Goal: Obtain resource: Download file/media

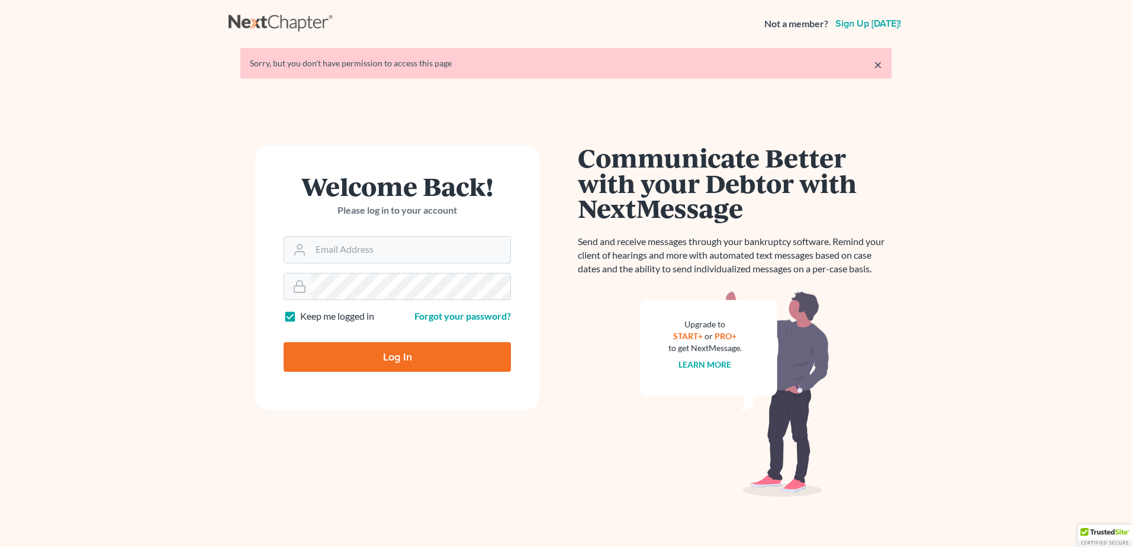
type input "[EMAIL_ADDRESS][DOMAIN_NAME]"
click at [402, 366] on input "Log In" at bounding box center [397, 357] width 227 height 30
type input "Thinking..."
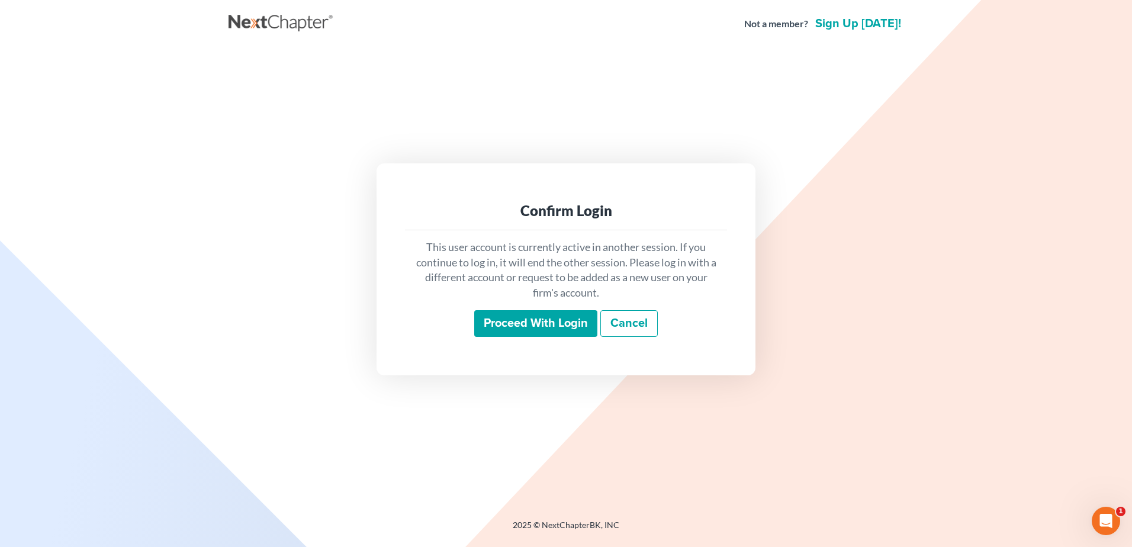
click at [516, 327] on input "Proceed with login" at bounding box center [535, 323] width 123 height 27
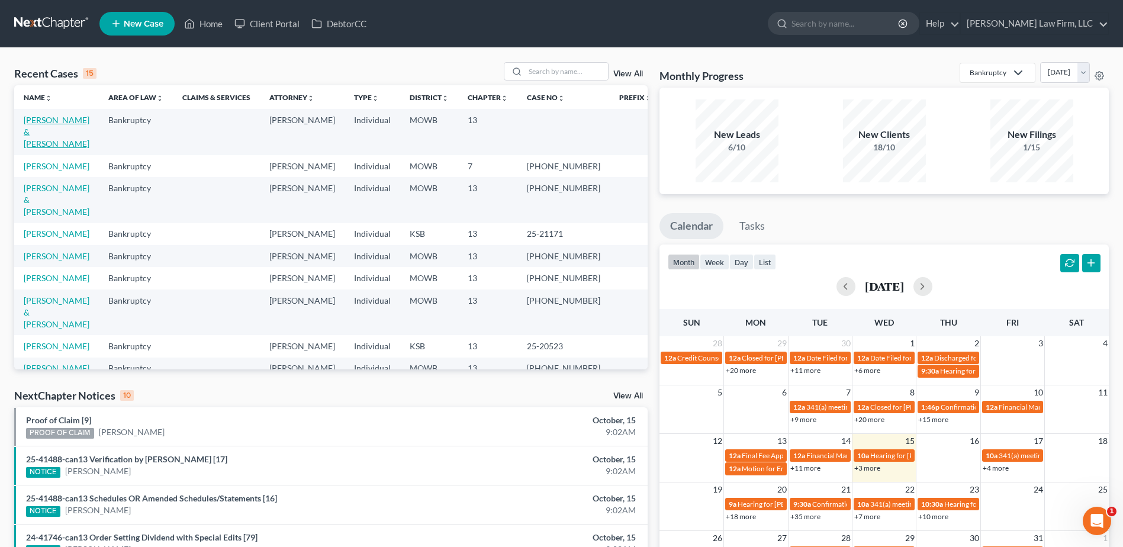
click at [36, 130] on link "Weston, Matthew & Camille" at bounding box center [57, 132] width 66 height 34
select select "4"
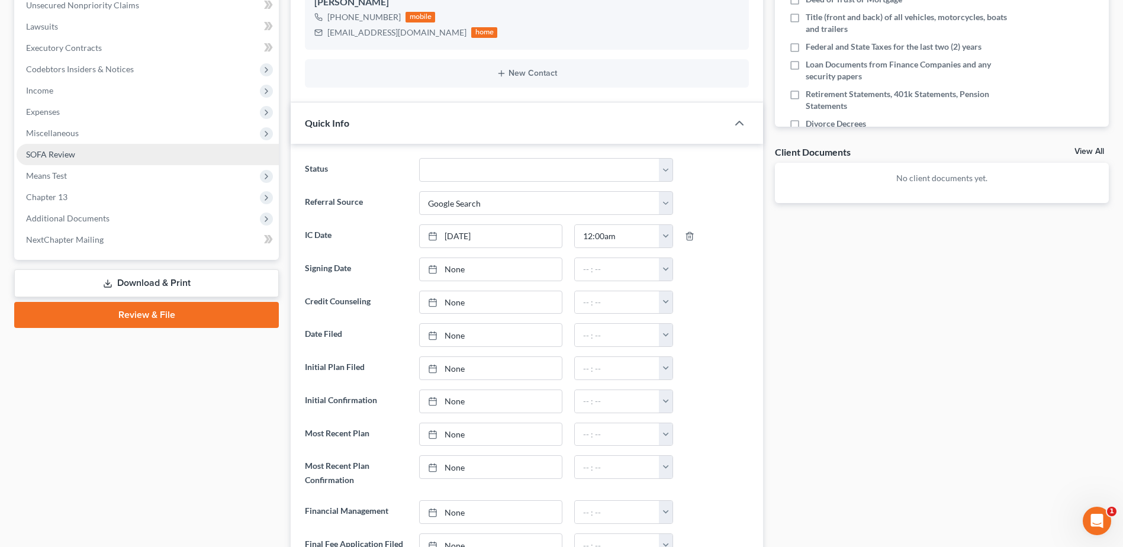
scroll to position [145, 0]
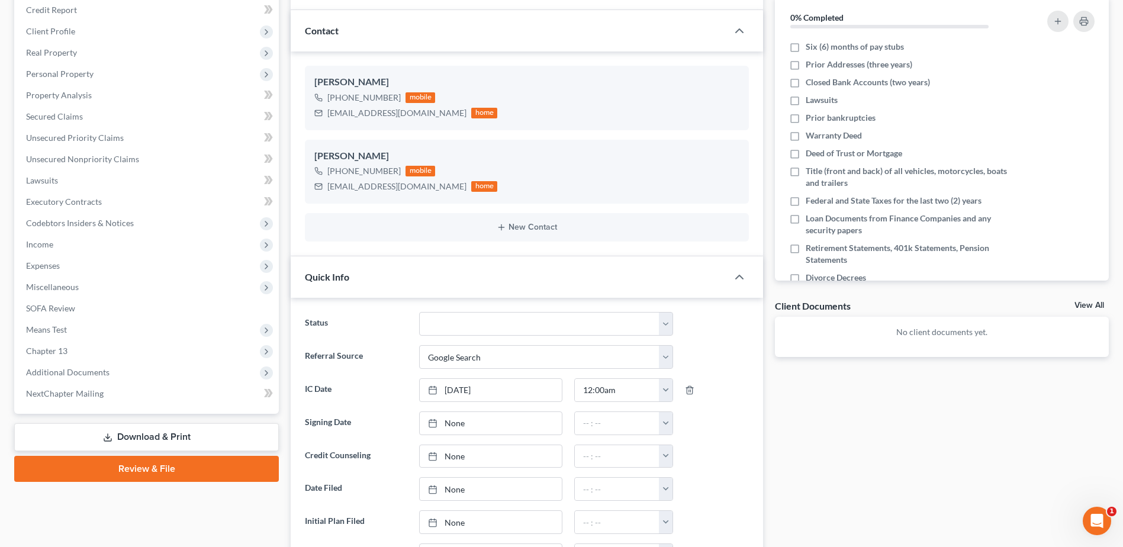
click at [217, 437] on link "Download & Print" at bounding box center [146, 437] width 265 height 28
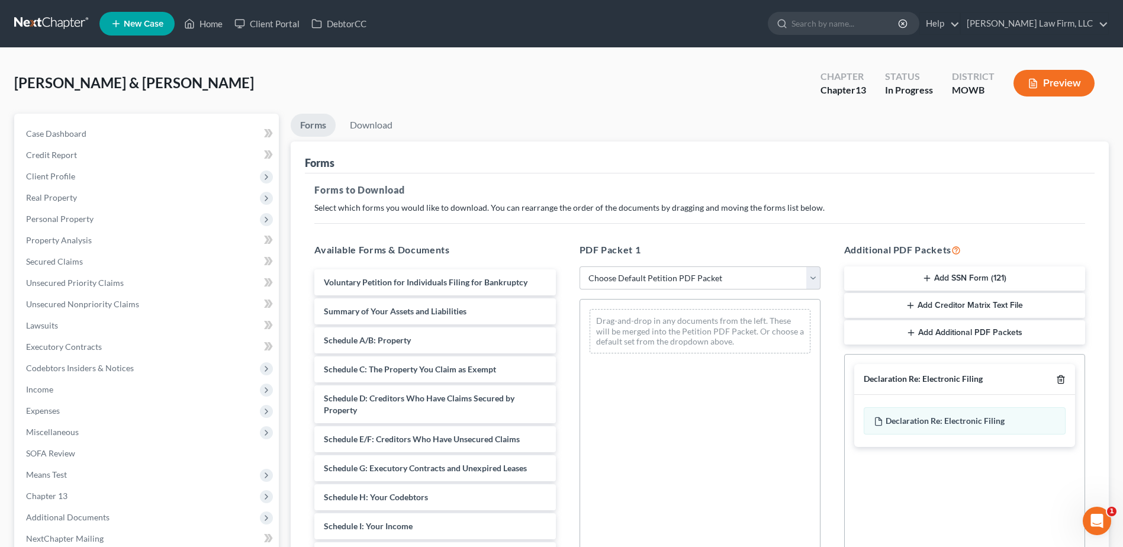
click at [1063, 377] on polyline "button" at bounding box center [1061, 377] width 7 height 0
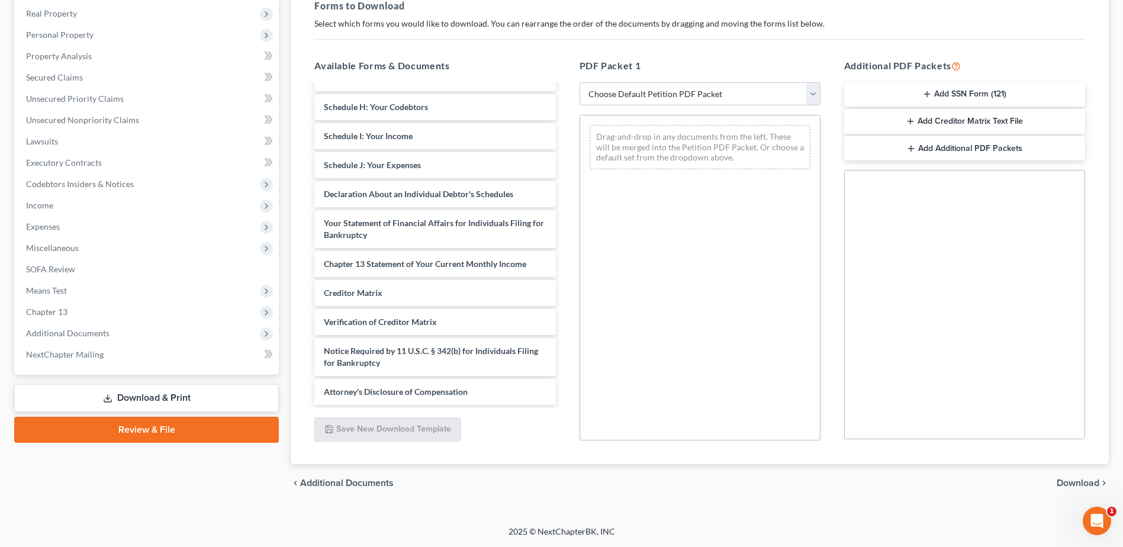
scroll to position [177, 0]
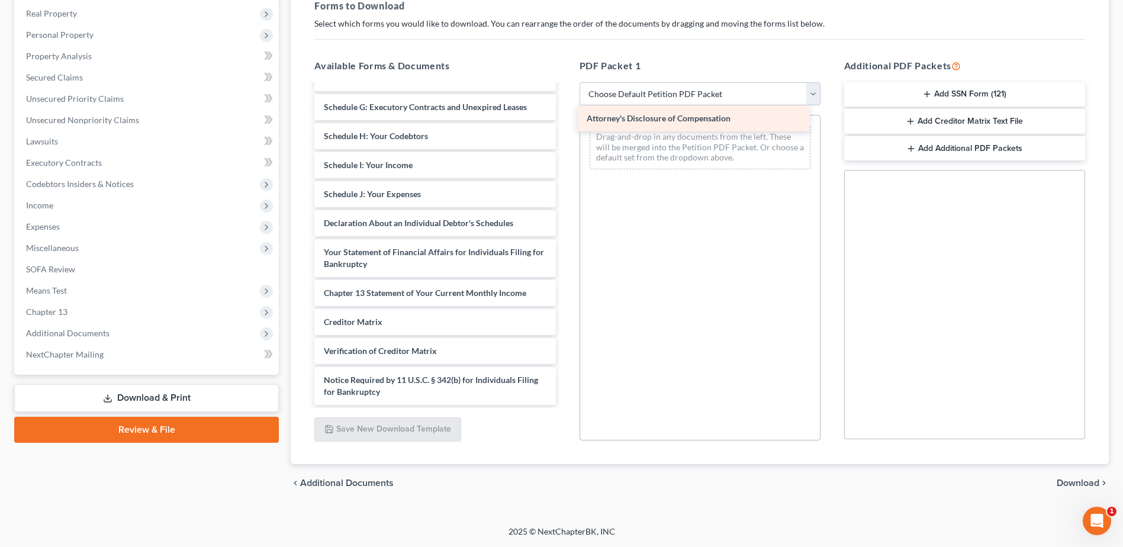
drag, startPoint x: 417, startPoint y: 391, endPoint x: 680, endPoint y: 117, distance: 379.4
click at [565, 117] on div "Attorney's Disclosure of Compensation Voluntary Petition for Individuals Filing…" at bounding box center [435, 156] width 260 height 497
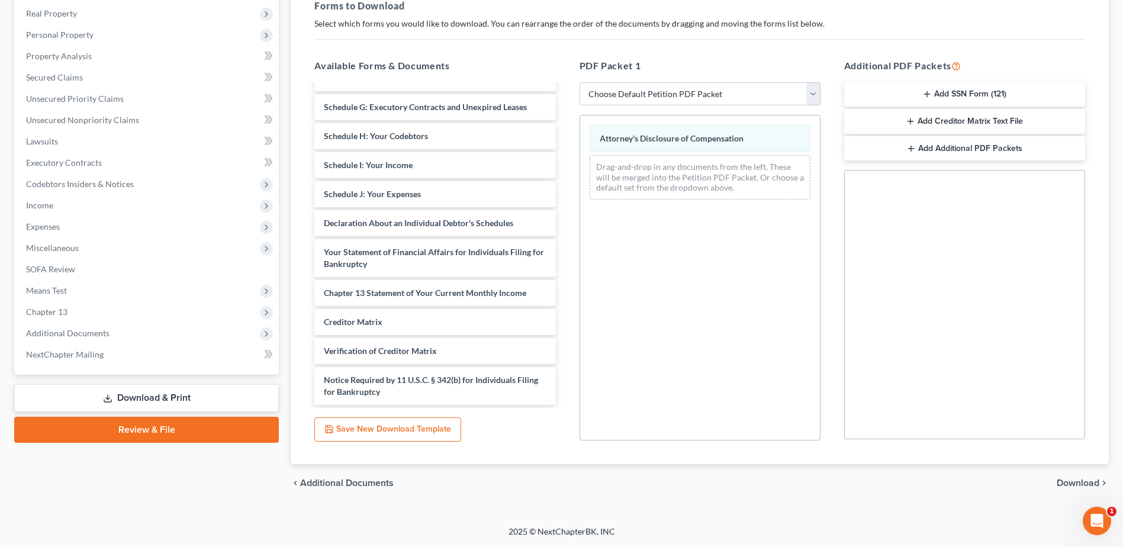
click at [1071, 478] on span "Download" at bounding box center [1078, 482] width 43 height 9
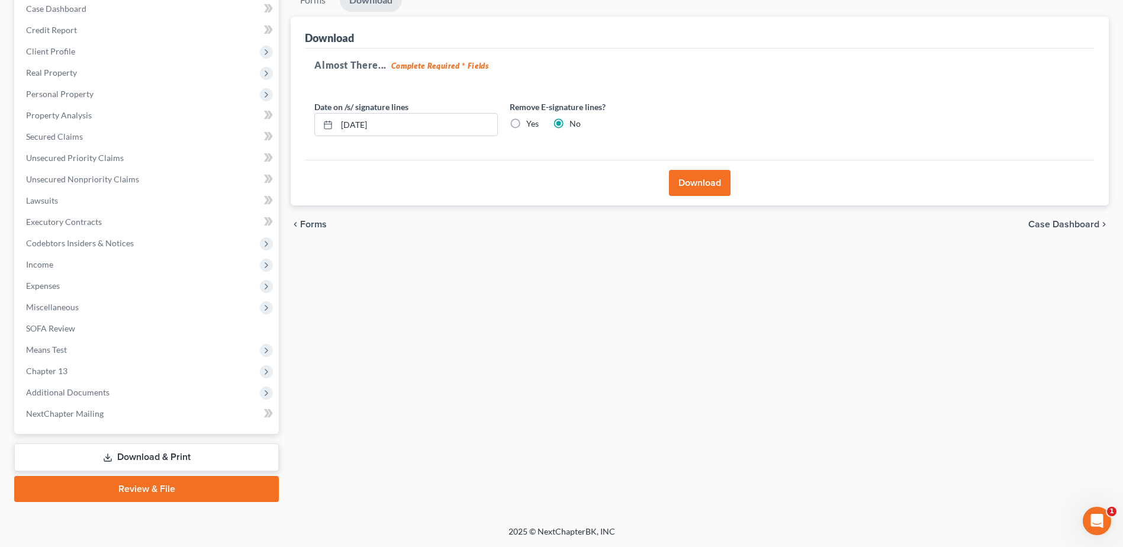
click at [700, 179] on button "Download" at bounding box center [700, 183] width 62 height 26
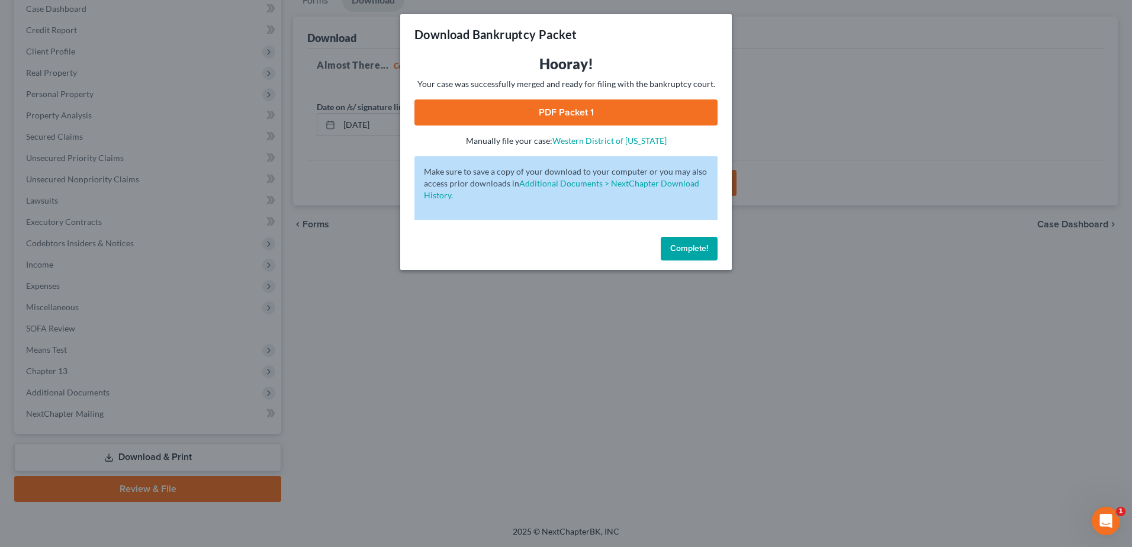
click at [559, 114] on link "PDF Packet 1" at bounding box center [566, 112] width 303 height 26
click at [701, 255] on button "Complete!" at bounding box center [689, 249] width 57 height 24
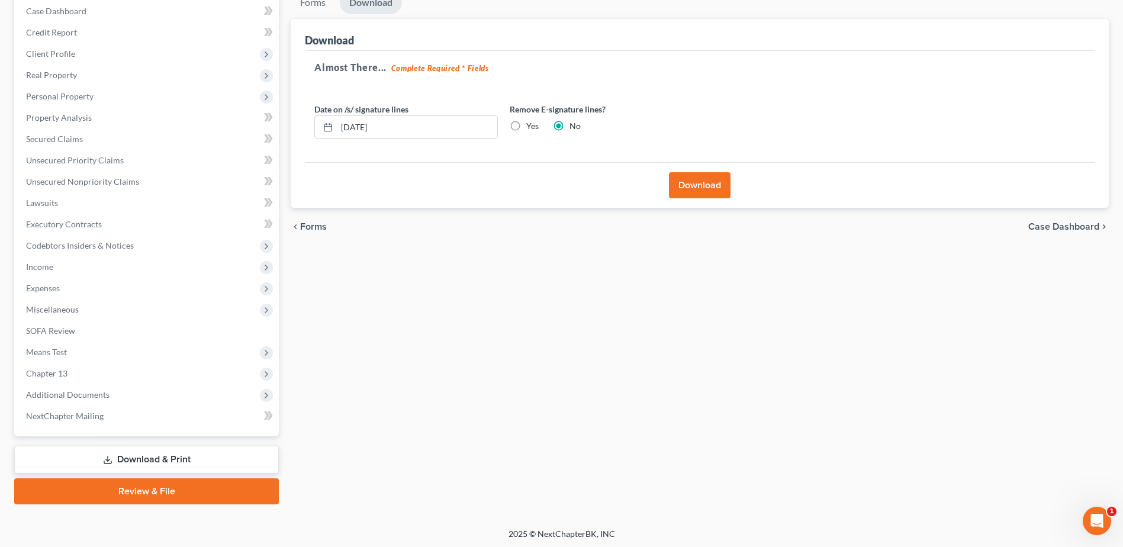
scroll to position [36, 0]
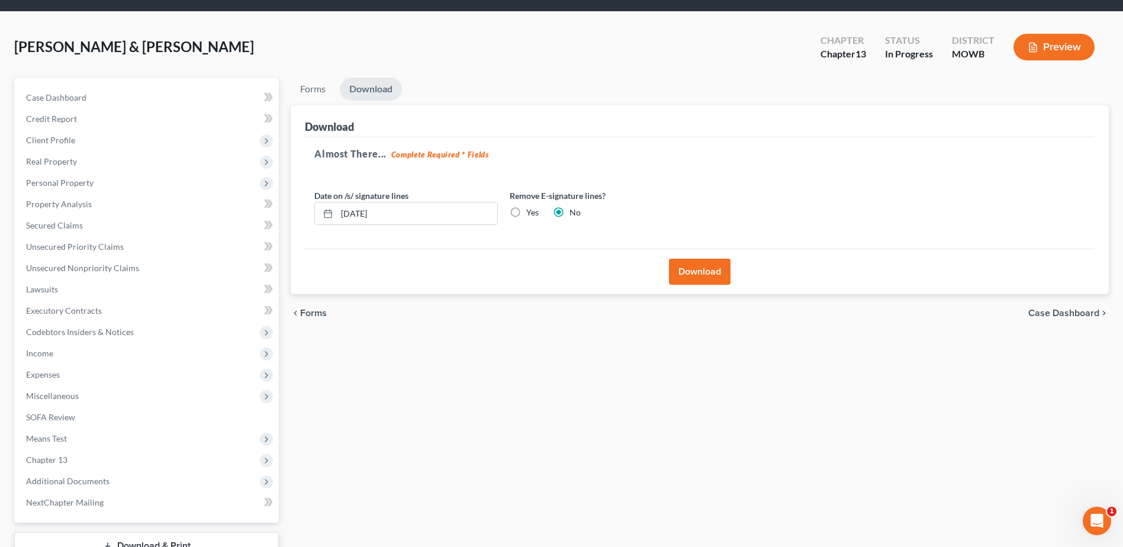
click at [695, 274] on button "Download" at bounding box center [700, 272] width 62 height 26
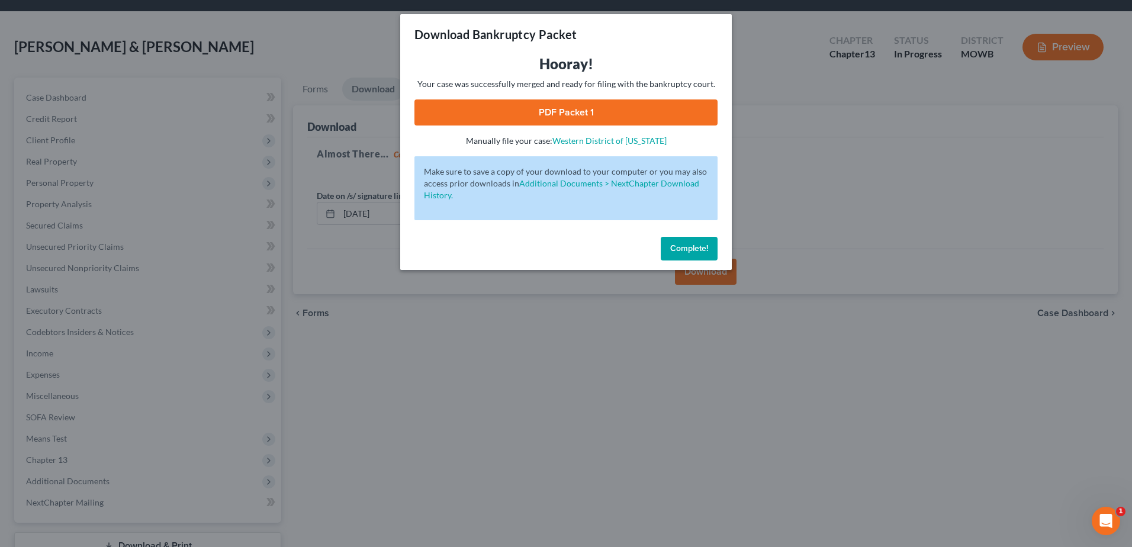
click at [625, 118] on link "PDF Packet 1" at bounding box center [566, 112] width 303 height 26
drag, startPoint x: 685, startPoint y: 243, endPoint x: 618, endPoint y: 223, distance: 69.9
click at [685, 243] on span "Complete!" at bounding box center [689, 248] width 38 height 10
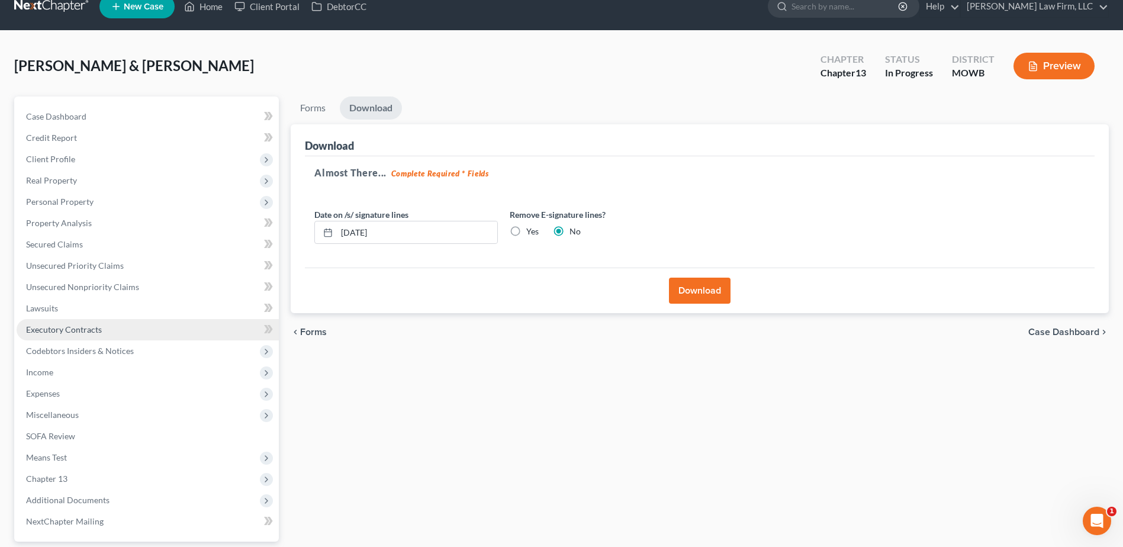
scroll to position [0, 0]
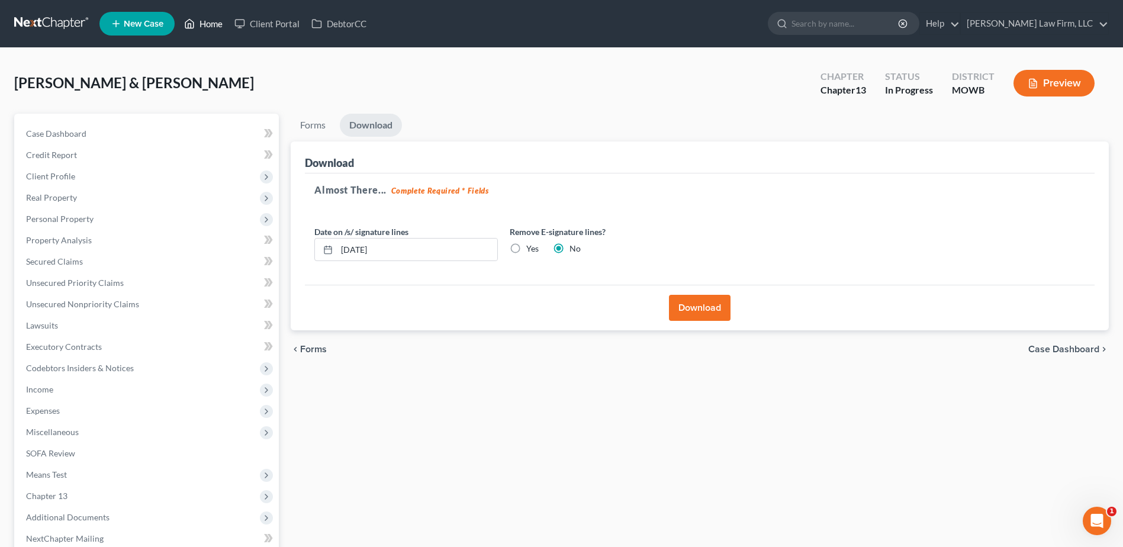
click at [207, 20] on link "Home" at bounding box center [203, 23] width 50 height 21
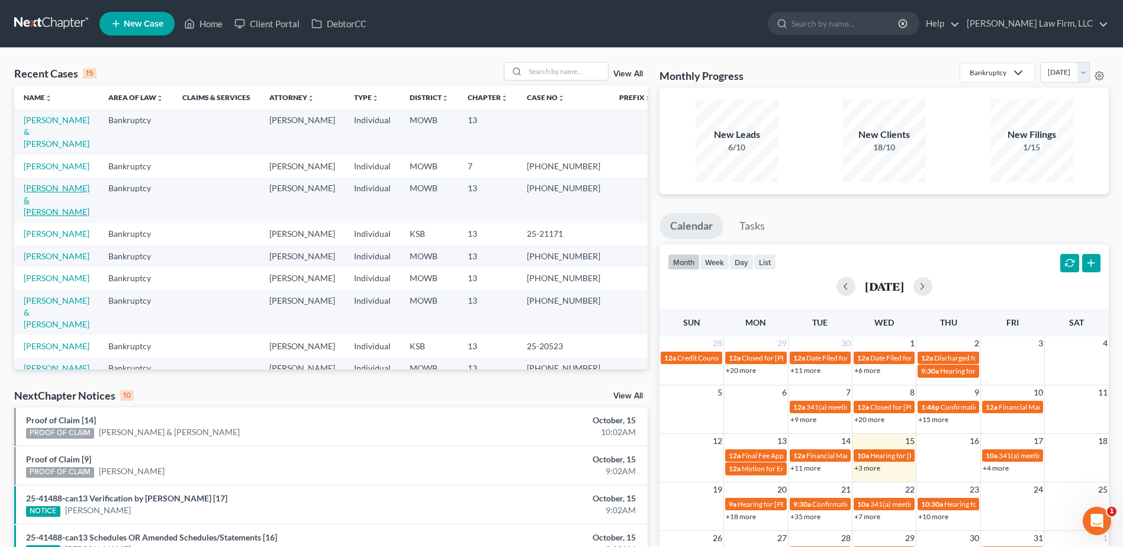
click at [67, 183] on link "Lopez, Elias & Alycia" at bounding box center [57, 200] width 66 height 34
select select "4"
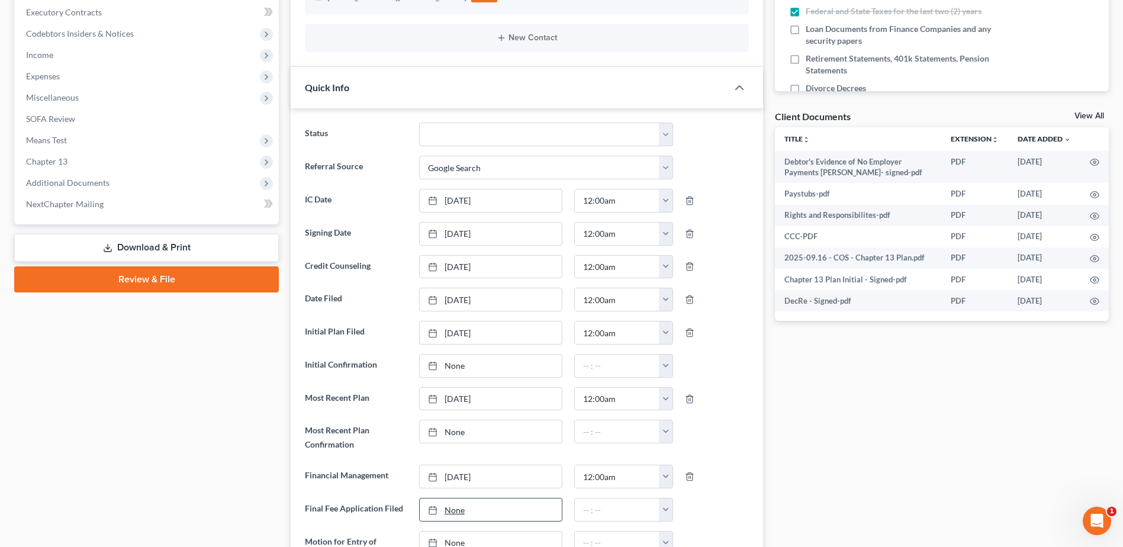
scroll to position [355, 0]
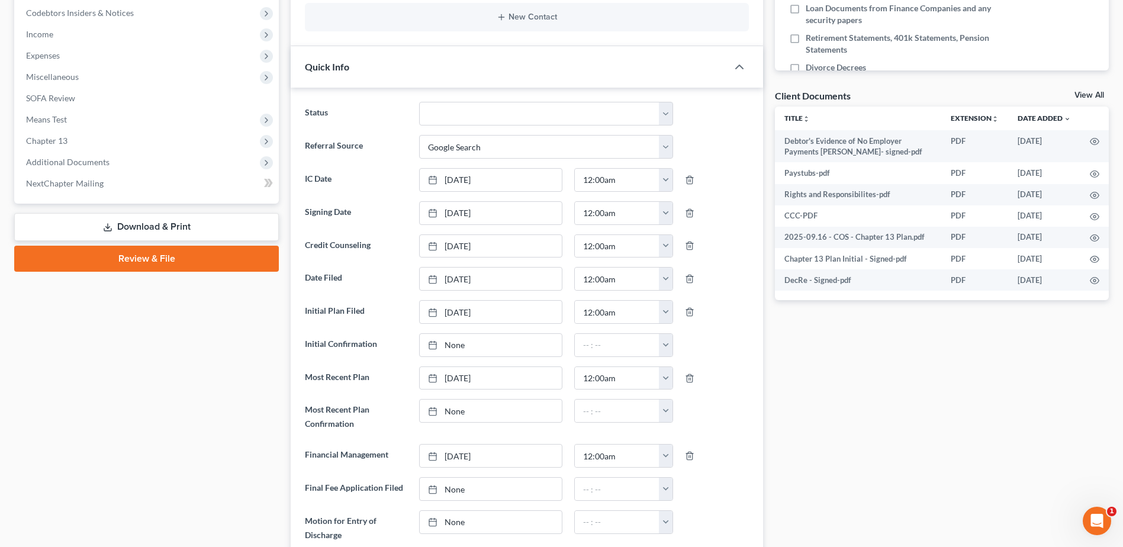
click at [236, 229] on link "Download & Print" at bounding box center [146, 227] width 265 height 28
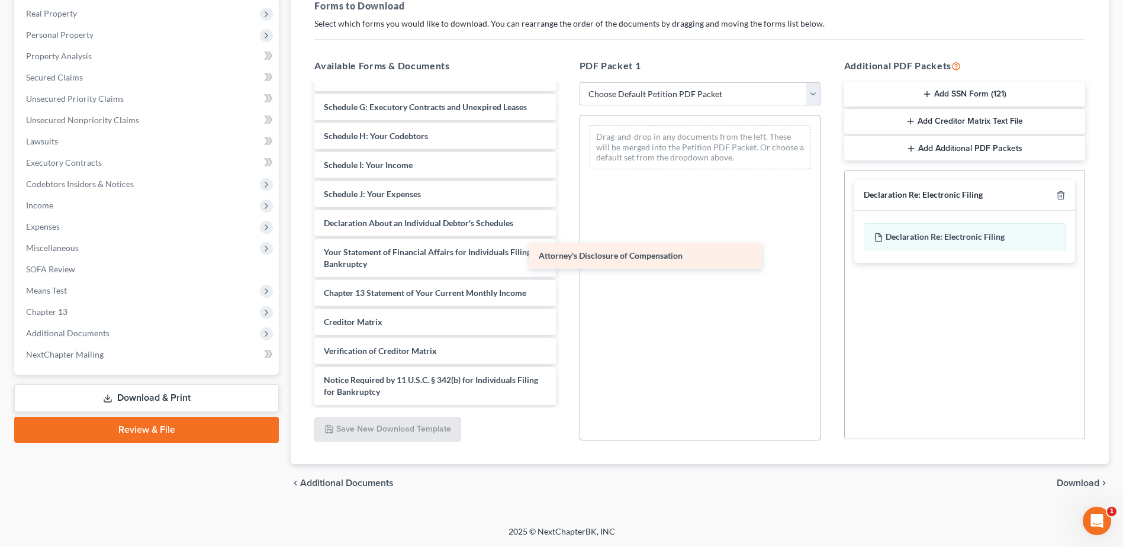
scroll to position [392, 0]
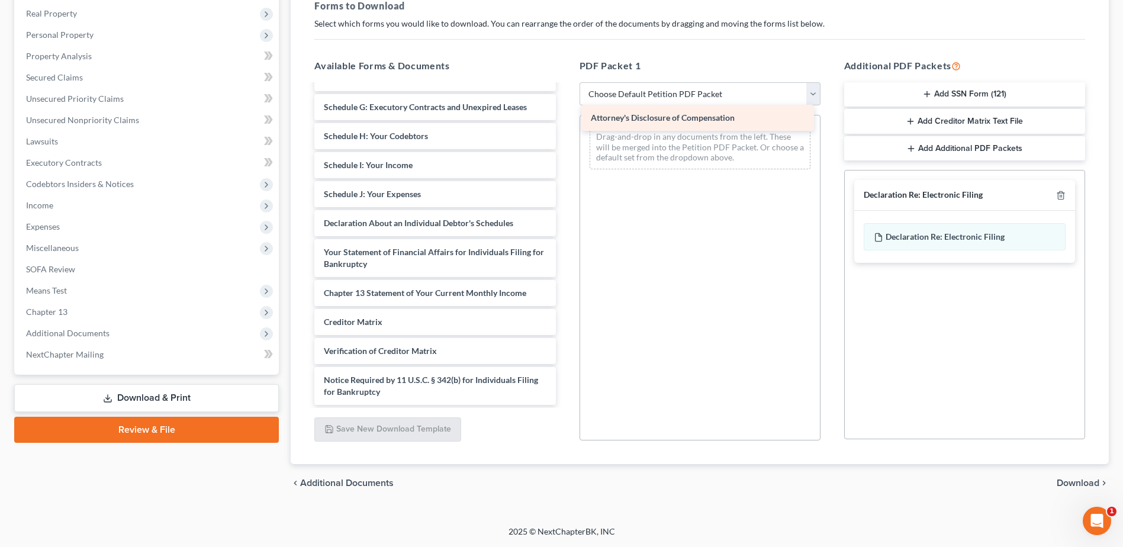
drag, startPoint x: 397, startPoint y: 397, endPoint x: 663, endPoint y: 122, distance: 382.4
click at [565, 122] on div "Attorney's Disclosure of Compensation Debtor's Evidence of No Employer Payments…" at bounding box center [435, 49] width 260 height 712
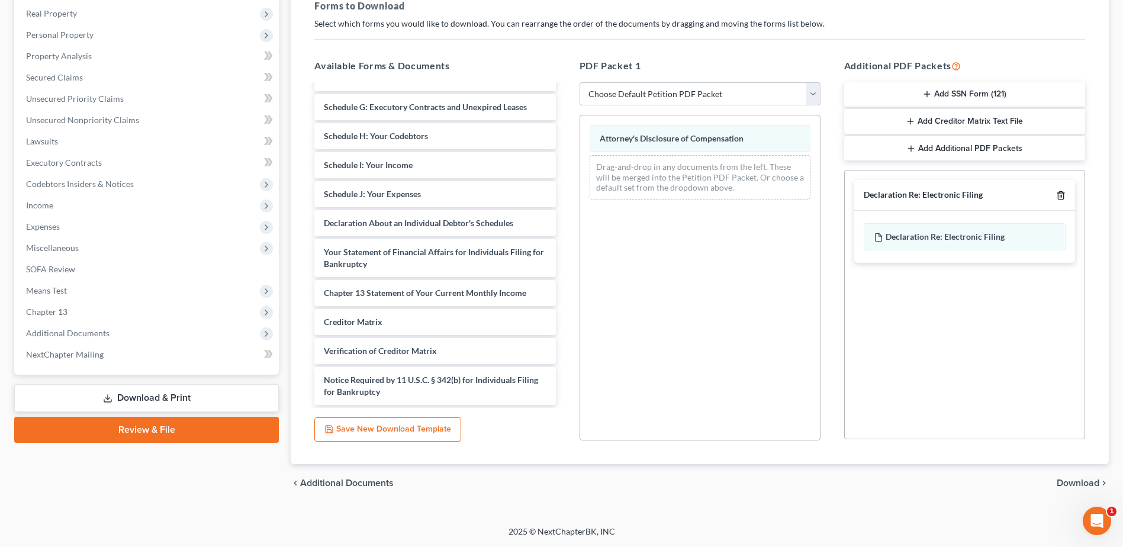
click at [1061, 193] on polyline "button" at bounding box center [1061, 193] width 7 height 0
click at [1079, 477] on div "chevron_left Additional Documents Download chevron_right" at bounding box center [700, 483] width 818 height 38
click at [1079, 484] on span "Download" at bounding box center [1078, 482] width 43 height 9
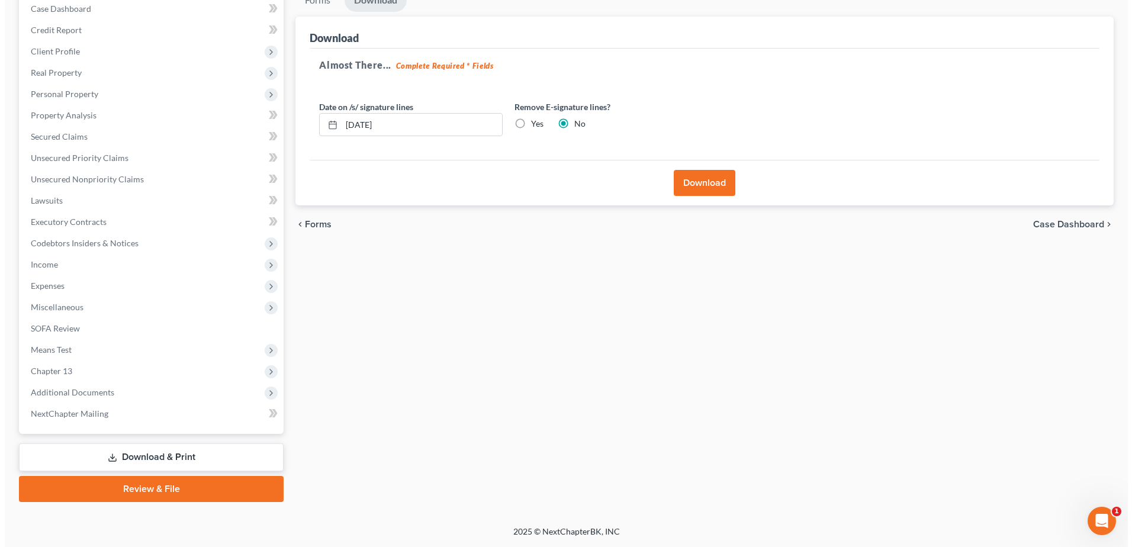
scroll to position [125, 0]
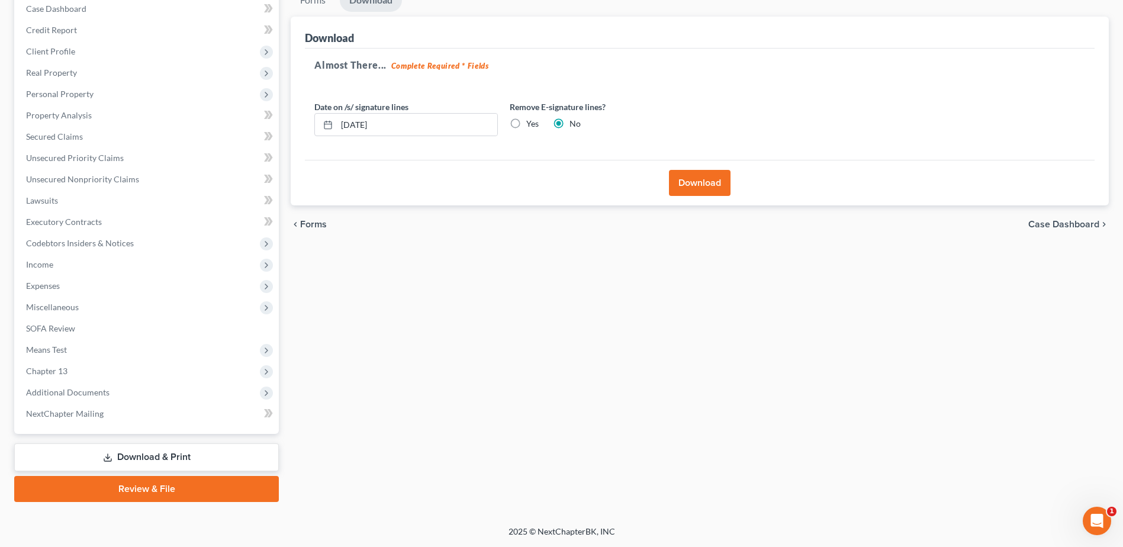
click at [682, 177] on button "Download" at bounding box center [700, 183] width 62 height 26
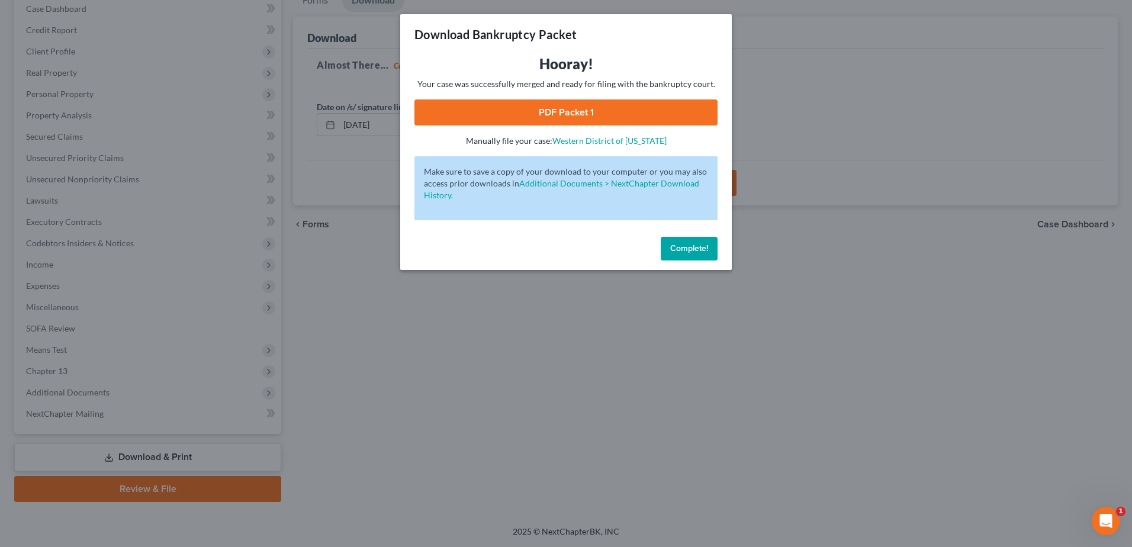
click at [579, 115] on link "PDF Packet 1" at bounding box center [566, 112] width 303 height 26
